Goal: Information Seeking & Learning: Check status

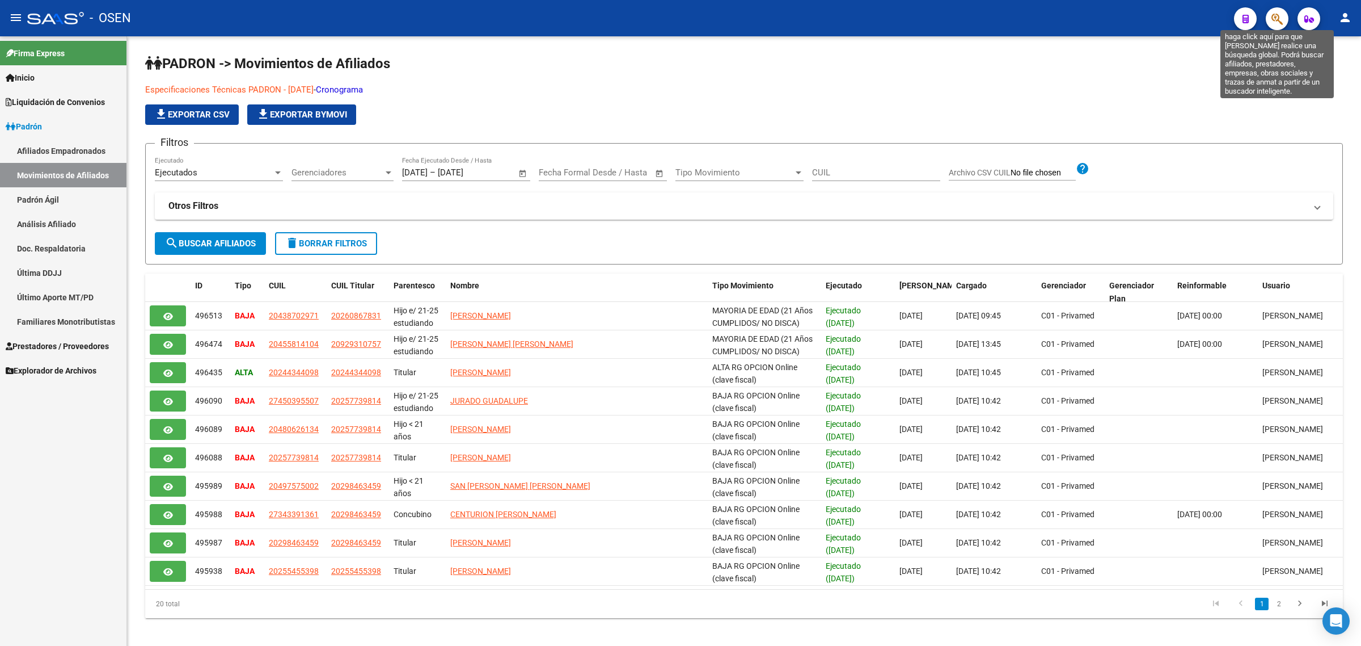
click at [1278, 23] on icon "button" at bounding box center [1277, 18] width 11 height 13
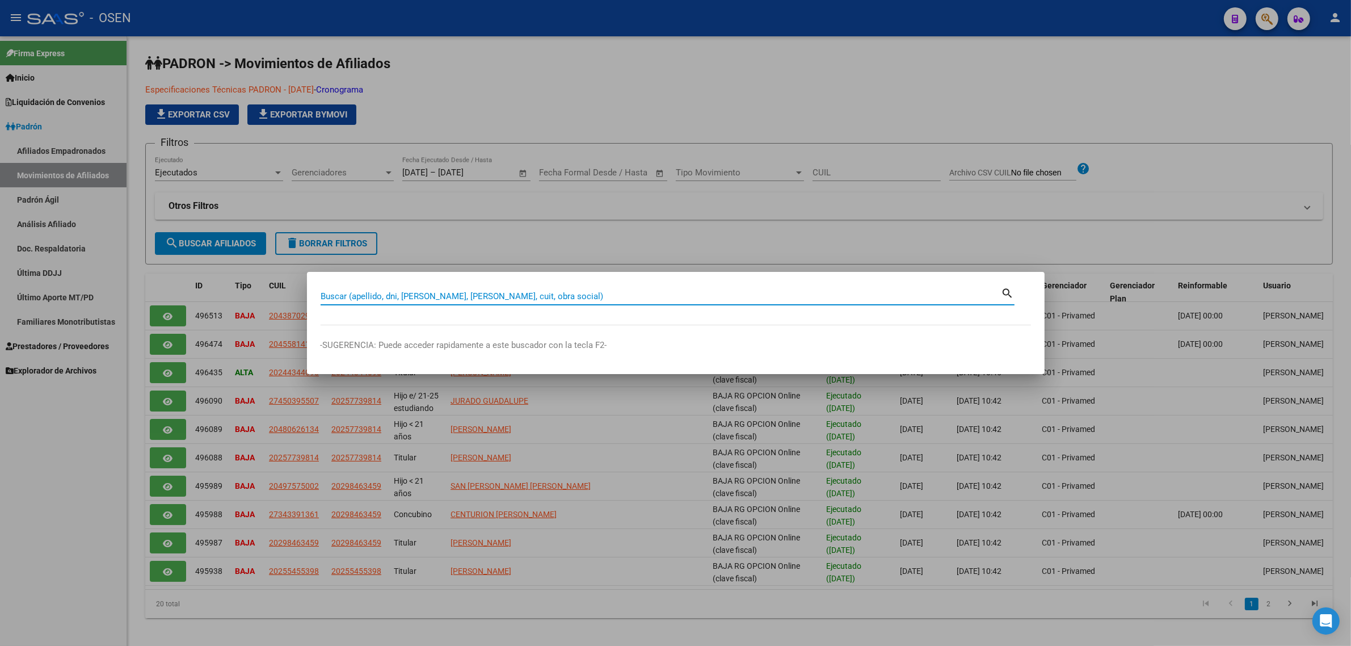
paste input "26917563"
type input "26917563"
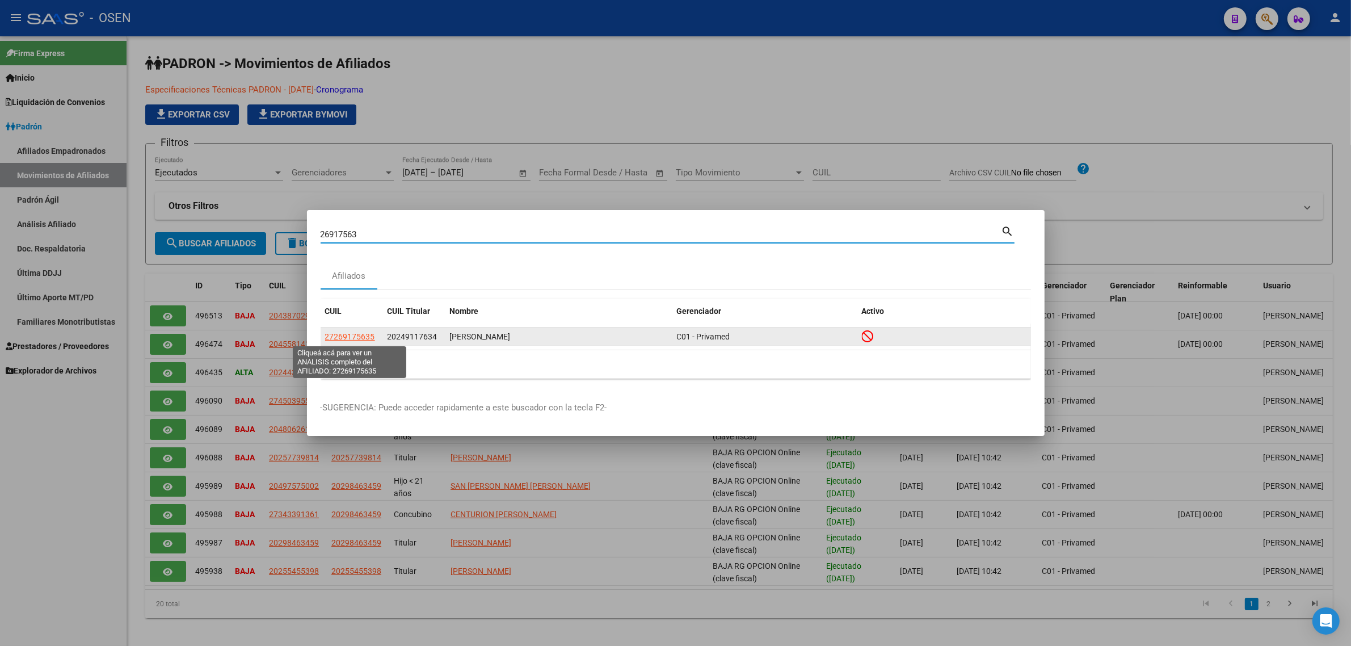
click at [353, 333] on span "27269175635" at bounding box center [350, 336] width 50 height 9
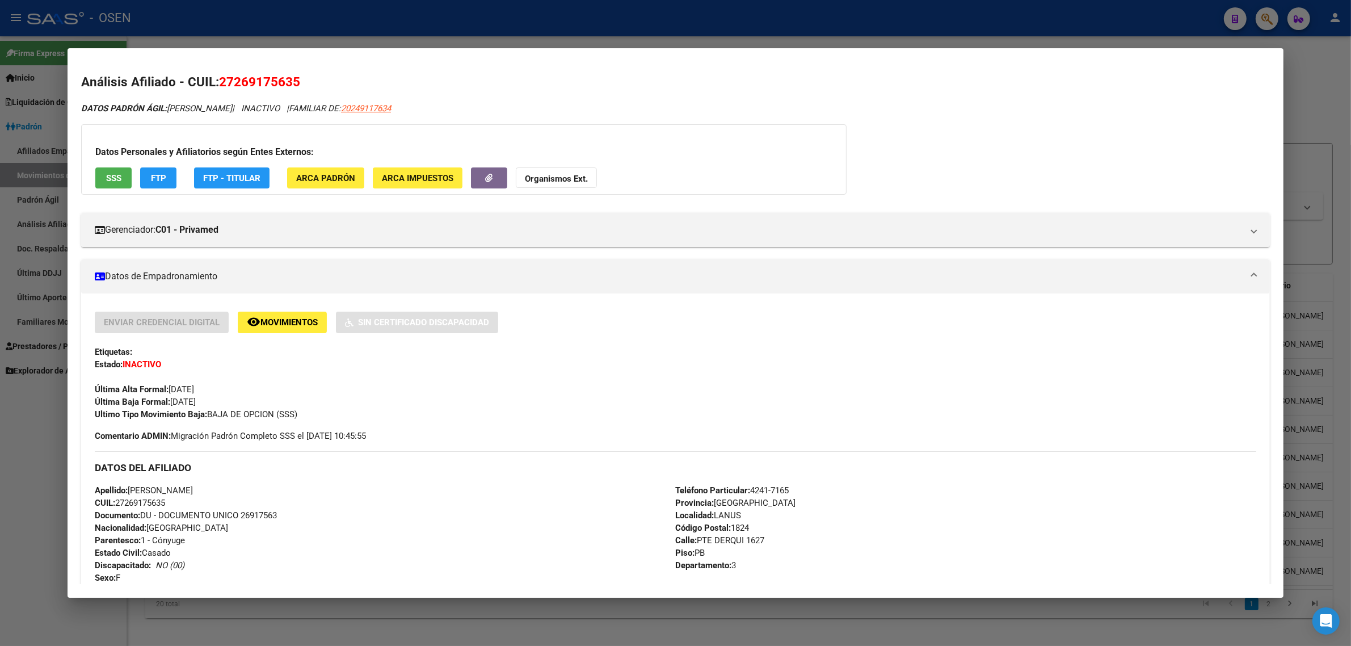
click at [112, 178] on span "SSS" at bounding box center [113, 178] width 15 height 10
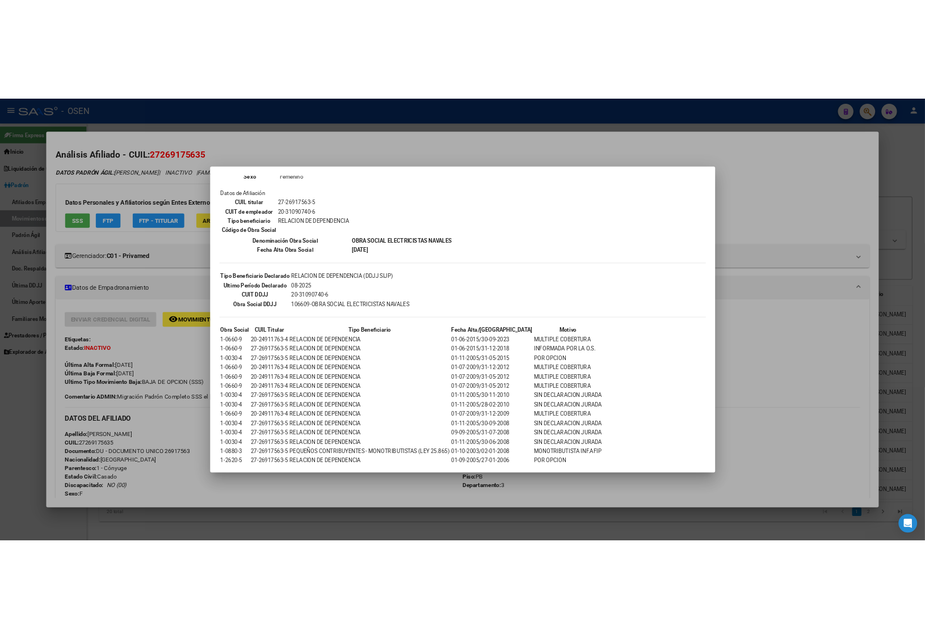
scroll to position [180, 0]
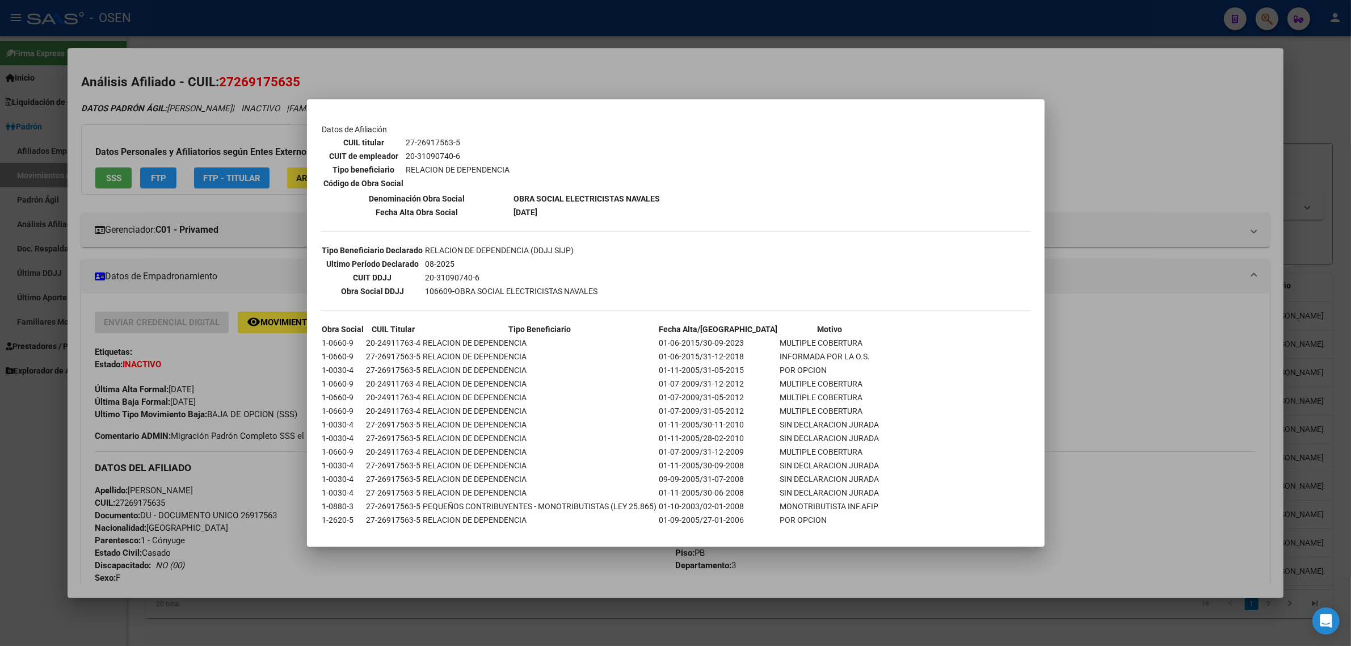
click at [251, 267] on div at bounding box center [675, 323] width 1351 height 646
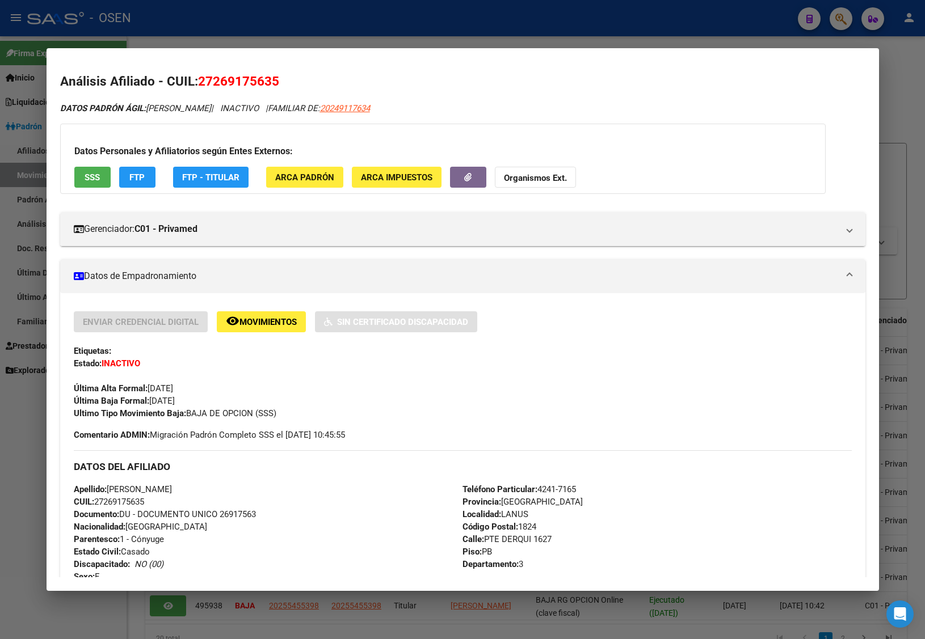
click at [224, 80] on span "27269175635" at bounding box center [238, 81] width 81 height 15
copy span "27269175635"
